Goal: Task Accomplishment & Management: Manage account settings

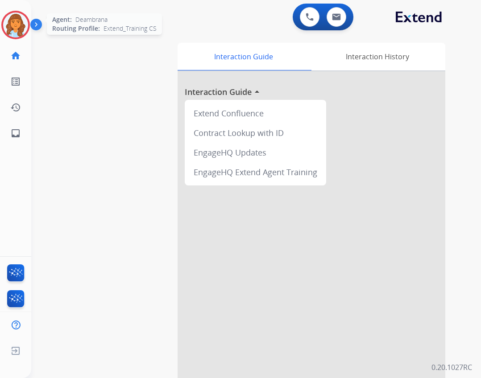
click at [13, 32] on img at bounding box center [15, 24] width 25 height 25
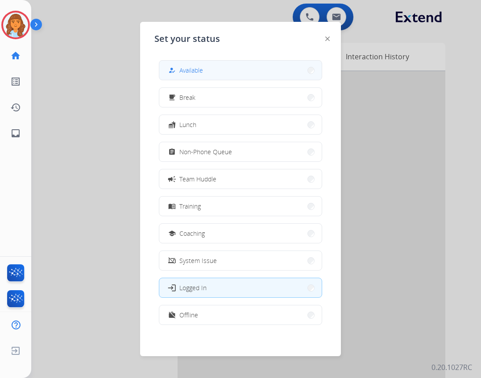
click at [194, 72] on span "Available" at bounding box center [191, 70] width 24 height 9
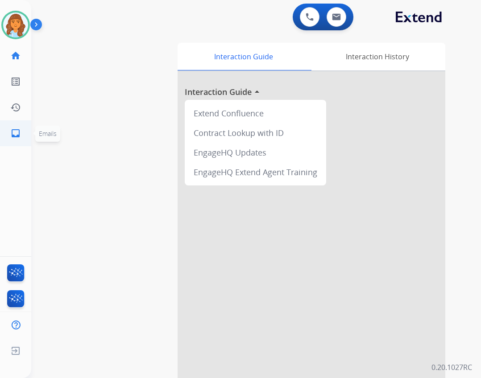
click at [12, 139] on link "inbox Emails" at bounding box center [15, 133] width 25 height 25
select select "**********"
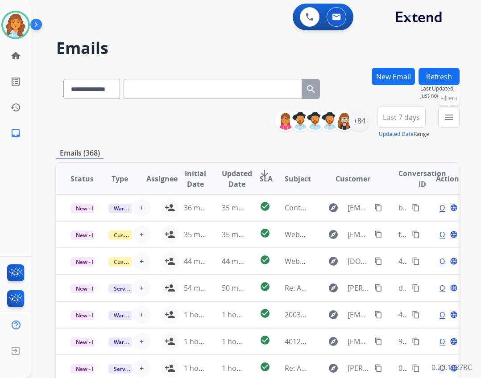
click at [442, 119] on button "menu Filters" at bounding box center [448, 117] width 21 height 21
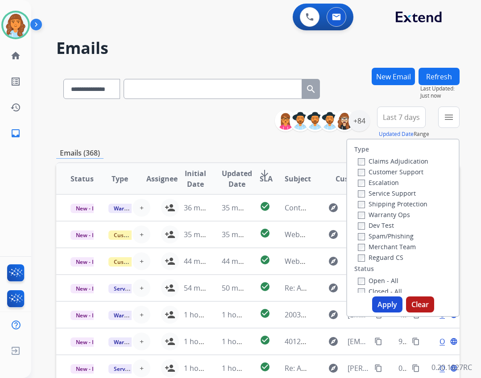
click at [378, 261] on label "Reguard CS" at bounding box center [381, 257] width 46 height 8
click at [368, 203] on label "Shipping Protection" at bounding box center [393, 204] width 70 height 8
click at [373, 172] on label "Customer Support" at bounding box center [391, 172] width 66 height 8
click at [380, 283] on label "Open - All" at bounding box center [378, 281] width 41 height 8
click at [380, 302] on button "Apply" at bounding box center [387, 305] width 30 height 16
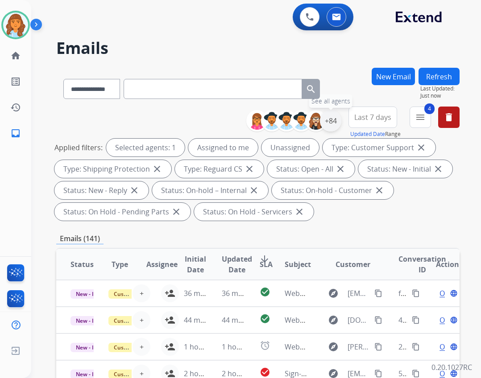
click at [332, 121] on div "+84" at bounding box center [330, 120] width 21 height 21
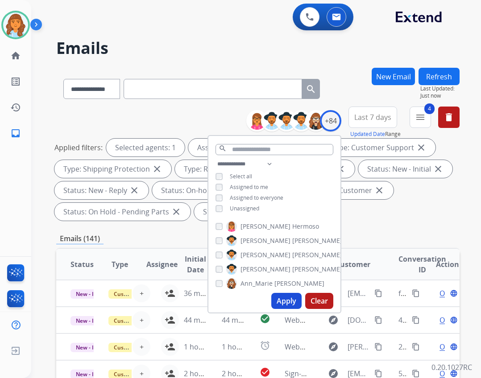
click at [240, 208] on span "Unassigned" at bounding box center [244, 209] width 29 height 8
click at [282, 299] on button "Apply" at bounding box center [286, 301] width 30 height 16
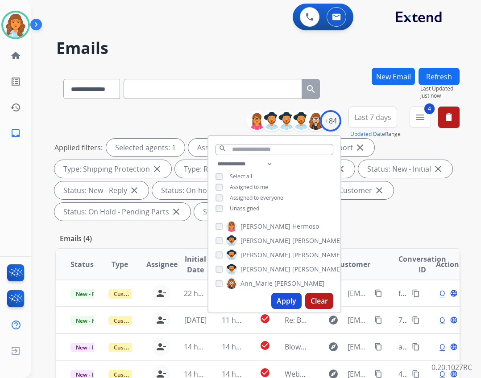
click at [395, 222] on div "**********" at bounding box center [257, 166] width 403 height 118
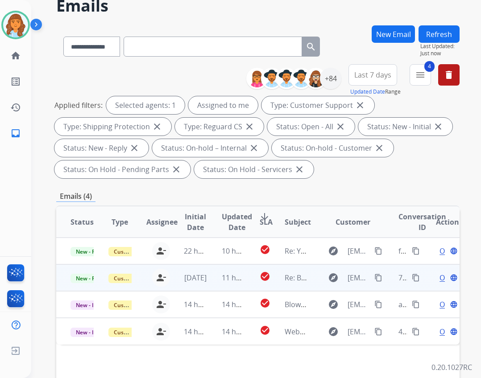
scroll to position [37, 0]
